Goal: Information Seeking & Learning: Learn about a topic

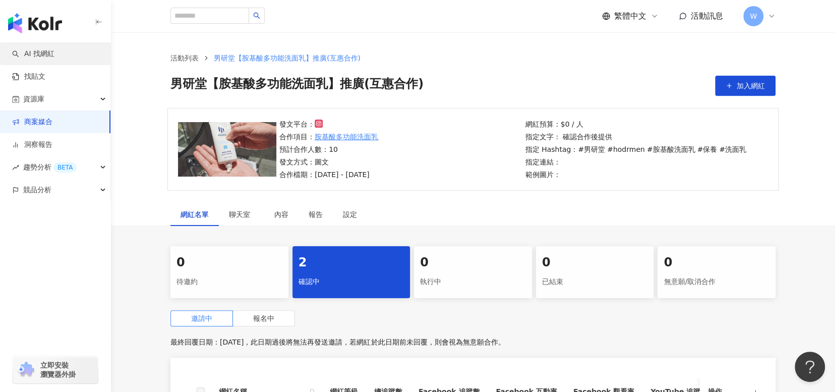
click at [54, 56] on link "AI 找網紅" at bounding box center [33, 54] width 42 height 10
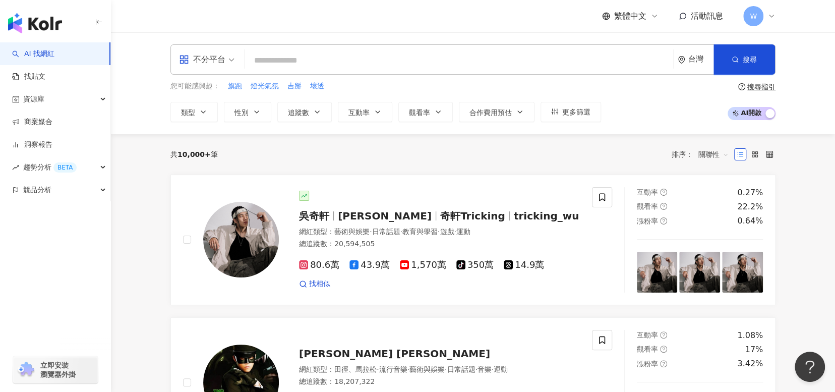
click at [304, 57] on input "search" at bounding box center [459, 60] width 421 height 19
click at [232, 61] on span "不分平台" at bounding box center [206, 59] width 55 height 16
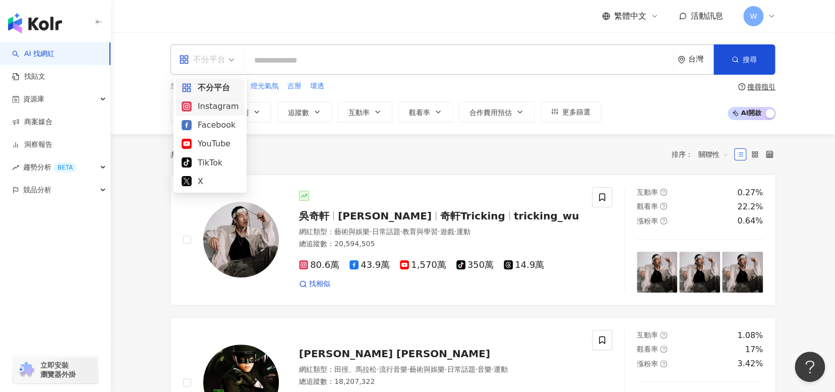
click at [235, 112] on div "Instagram" at bounding box center [209, 106] width 69 height 19
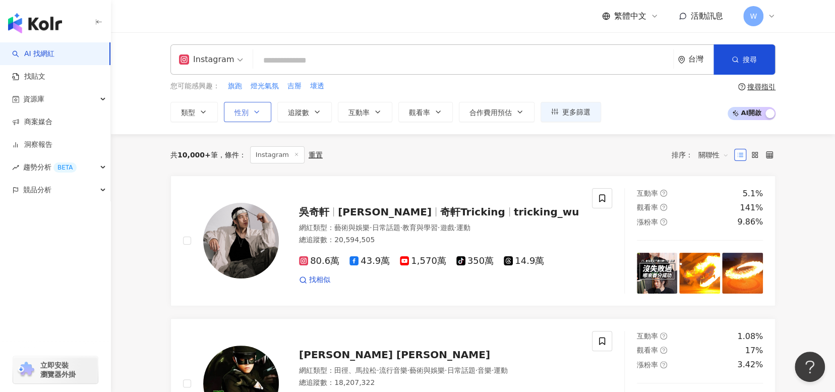
click at [262, 107] on button "性別" at bounding box center [247, 112] width 47 height 20
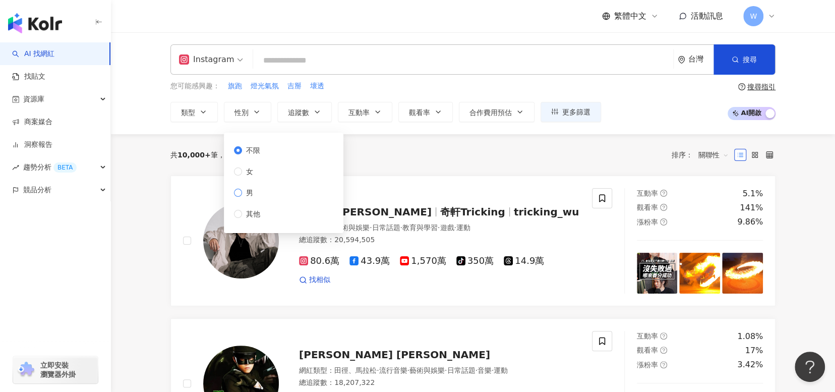
click at [255, 189] on span "男" at bounding box center [249, 192] width 15 height 11
click at [258, 157] on div "不限 女 男 其他" at bounding box center [251, 182] width 34 height 75
click at [260, 153] on span "不限" at bounding box center [253, 150] width 22 height 11
click at [244, 191] on span "男" at bounding box center [249, 192] width 15 height 11
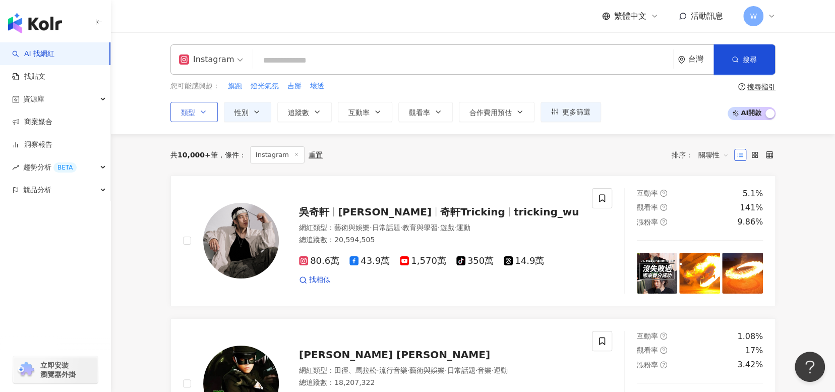
click at [209, 117] on button "類型" at bounding box center [193, 112] width 47 height 20
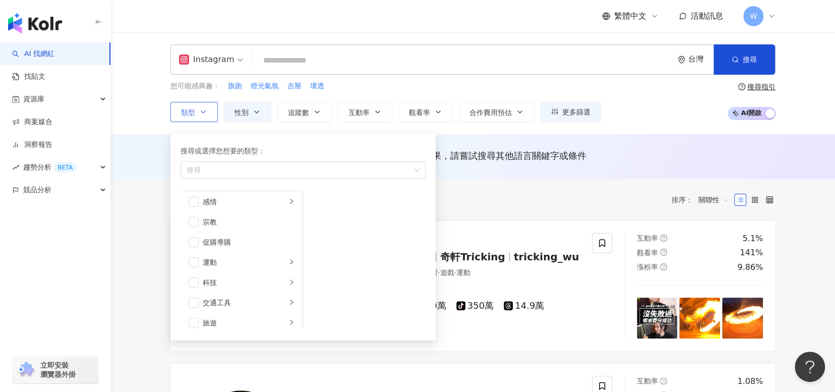
scroll to position [299, 0]
click at [288, 222] on icon "right" at bounding box center [291, 225] width 6 height 6
click at [316, 200] on span "button" at bounding box center [316, 202] width 10 height 10
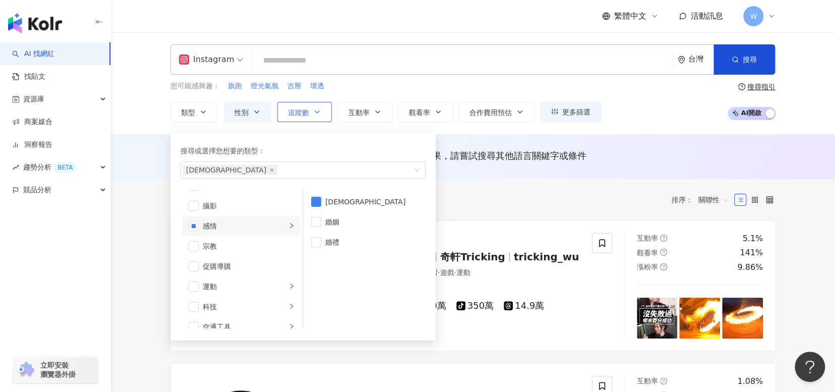
click at [328, 118] on button "追蹤數" at bounding box center [304, 112] width 54 height 20
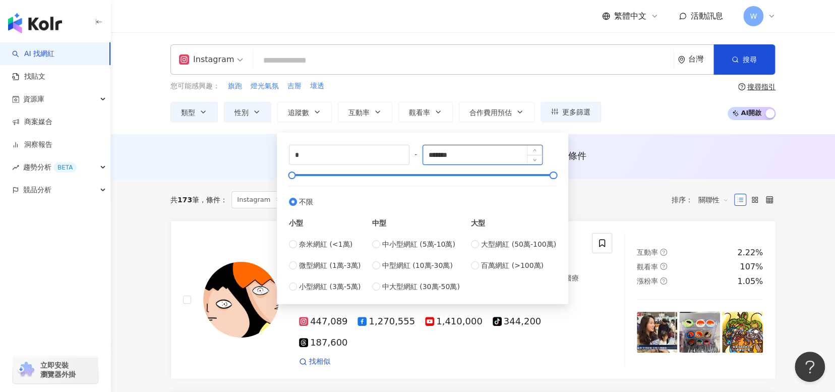
click at [441, 158] on input "*******" at bounding box center [483, 154] width 120 height 19
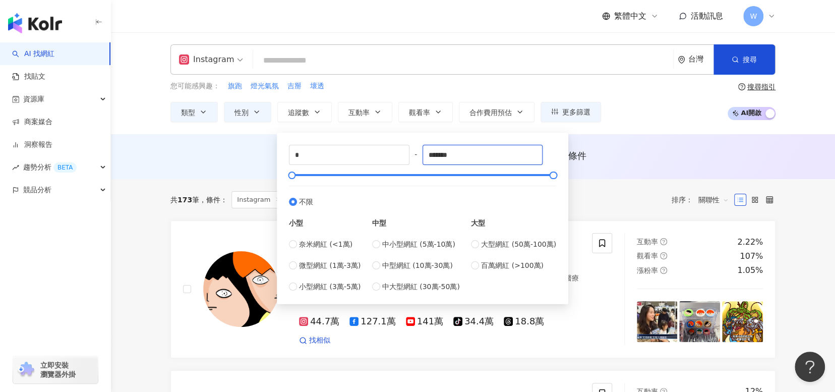
drag, startPoint x: 460, startPoint y: 158, endPoint x: 424, endPoint y: 158, distance: 36.8
click at [424, 158] on div "* - ******* 不限 小型 奈米網紅 (<1萬) 微型網紅 (1萬-3萬) 小型網紅 (3萬-5萬) 中型 中小型網紅 (5萬-10萬) 中型網紅 (…" at bounding box center [422, 218] width 267 height 147
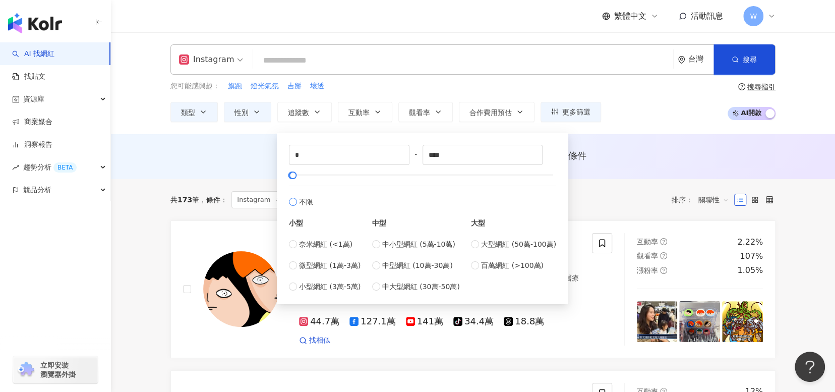
click at [393, 186] on label "不限" at bounding box center [422, 197] width 267 height 22
type input "*******"
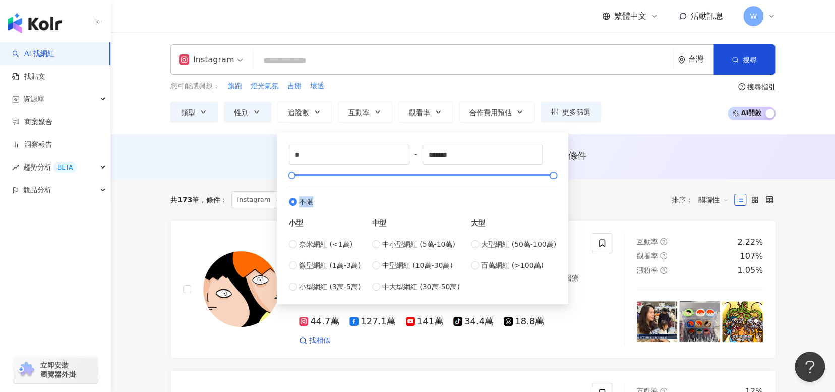
drag, startPoint x: 405, startPoint y: 182, endPoint x: 370, endPoint y: 174, distance: 36.1
click at [370, 174] on div "* - ******* 不限 小型 奈米網紅 (<1萬) 微型網紅 (1萬-3萬) 小型網紅 (3萬-5萬) 中型 中小型網紅 (5萬-10萬) 中型網紅 (…" at bounding box center [422, 218] width 267 height 147
click at [369, 174] on div at bounding box center [423, 175] width 262 height 6
type input "*"
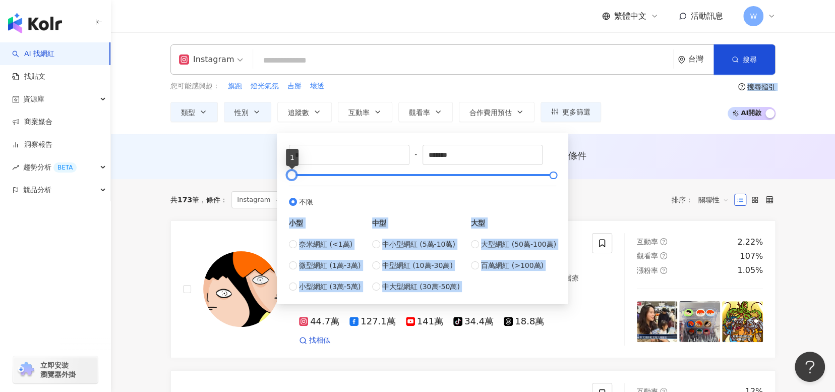
drag, startPoint x: 369, startPoint y: 174, endPoint x: 262, endPoint y: 173, distance: 106.4
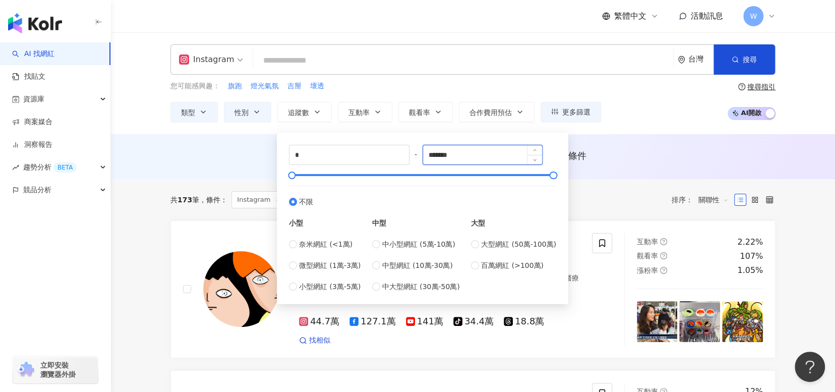
drag, startPoint x: 469, startPoint y: 163, endPoint x: 429, endPoint y: 162, distance: 40.4
click at [429, 162] on input "*******" at bounding box center [483, 154] width 120 height 19
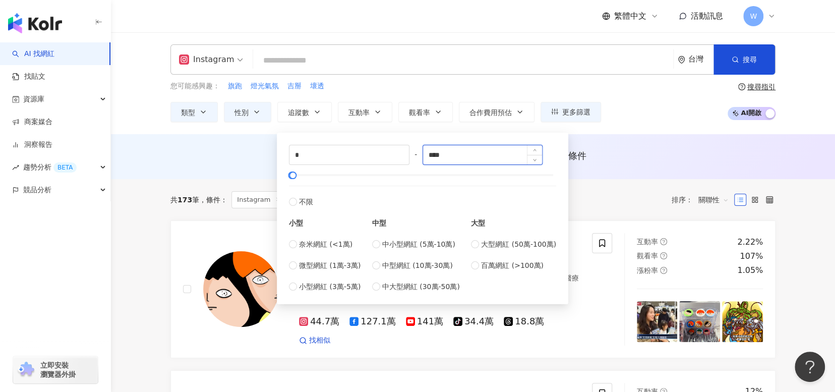
type input "****"
click at [593, 174] on div "AI 推薦 ： 無結果，請嘗試搜尋其他語言關鍵字或條件" at bounding box center [473, 156] width 724 height 45
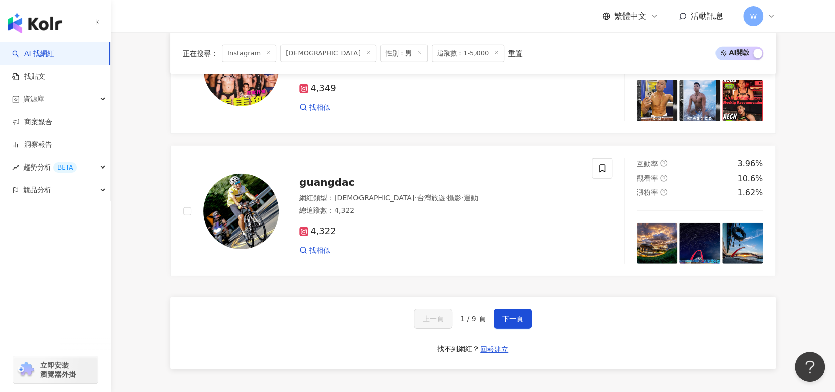
scroll to position [1816, 0]
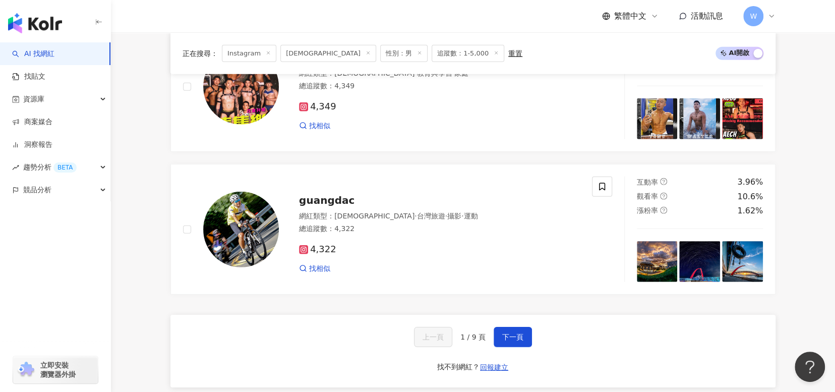
click at [42, 31] on img "button" at bounding box center [35, 23] width 54 height 20
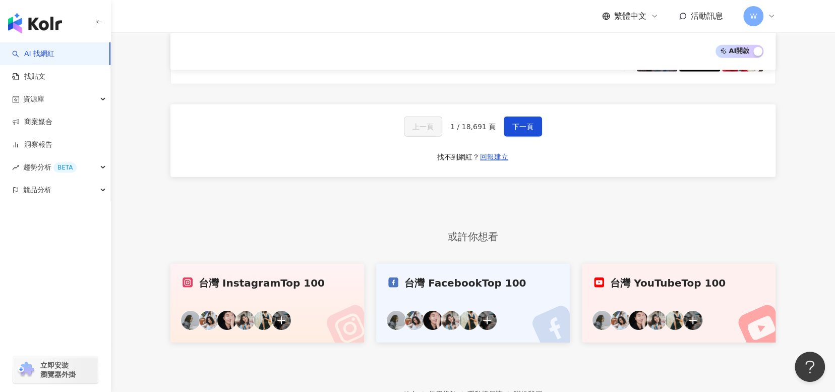
scroll to position [1847, 0]
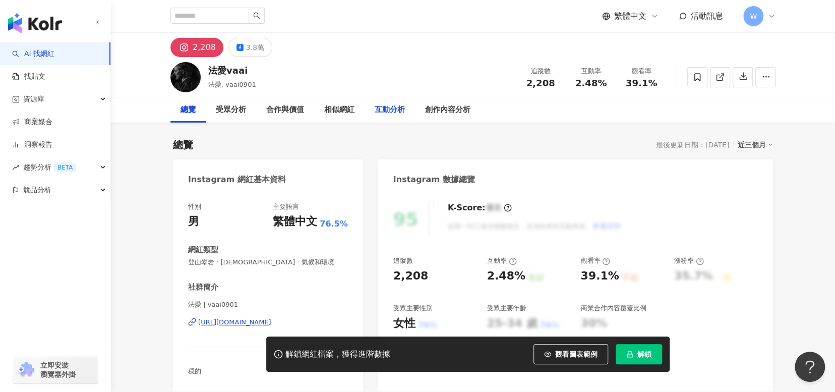
scroll to position [151, 0]
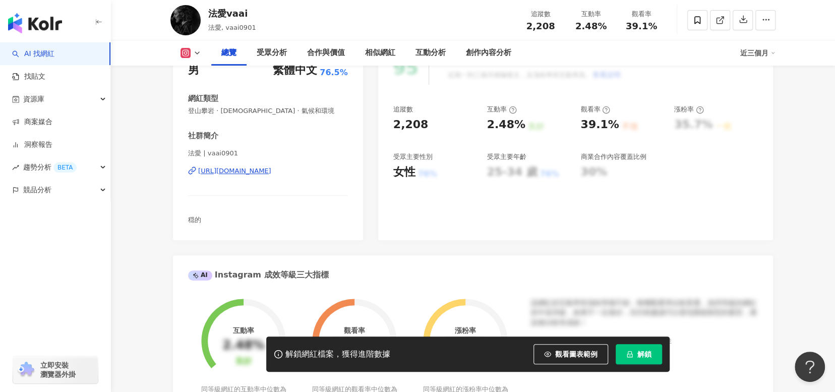
click at [271, 173] on div "https://www.instagram.com/vaai0901/" at bounding box center [234, 170] width 73 height 9
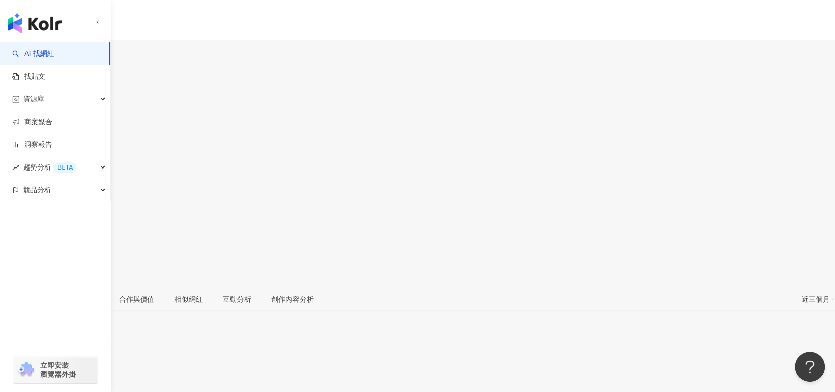
scroll to position [101, 0]
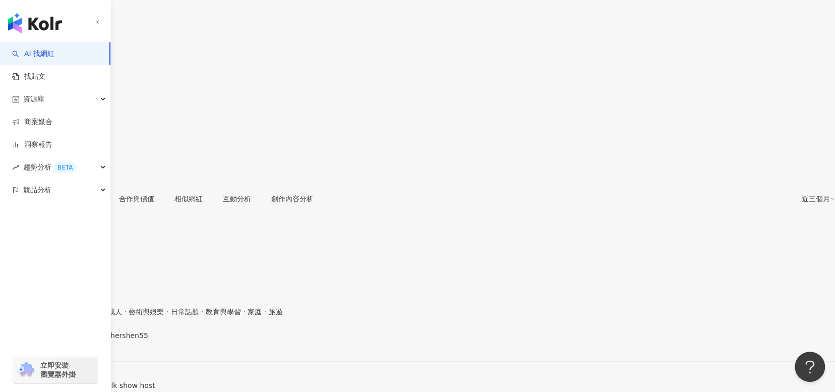
click at [89, 340] on div "https://www.instagram.com/teachershen55/" at bounding box center [49, 344] width 79 height 8
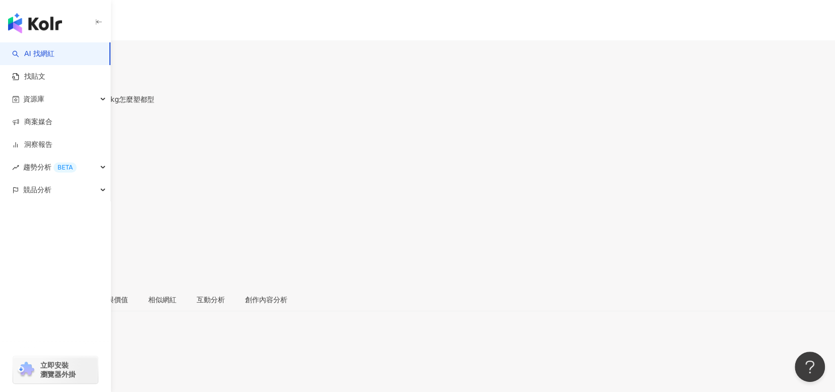
scroll to position [101, 0]
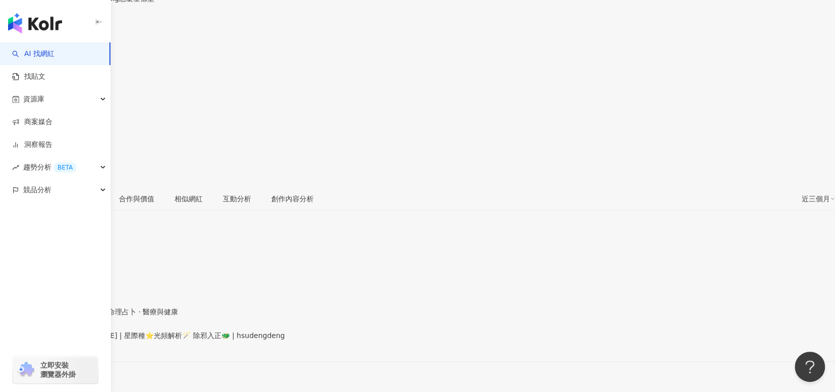
click at [89, 340] on div "[URL][DOMAIN_NAME]" at bounding box center [49, 344] width 79 height 8
